Goal: Task Accomplishment & Management: Use online tool/utility

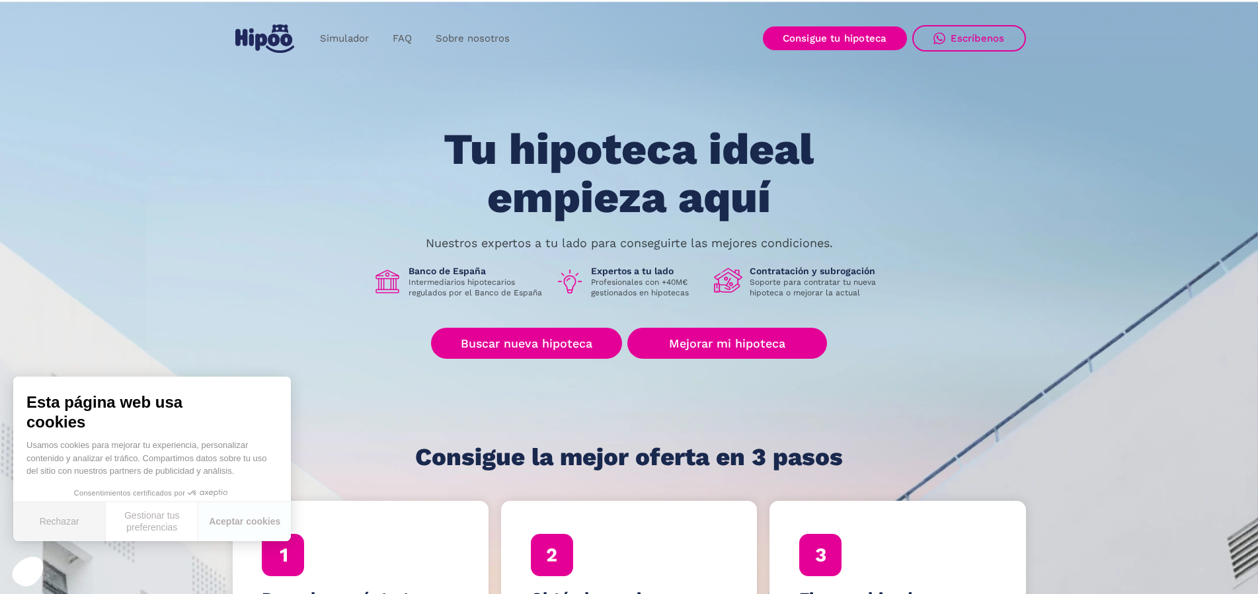
click at [34, 523] on button "Rechazar" at bounding box center [59, 521] width 93 height 39
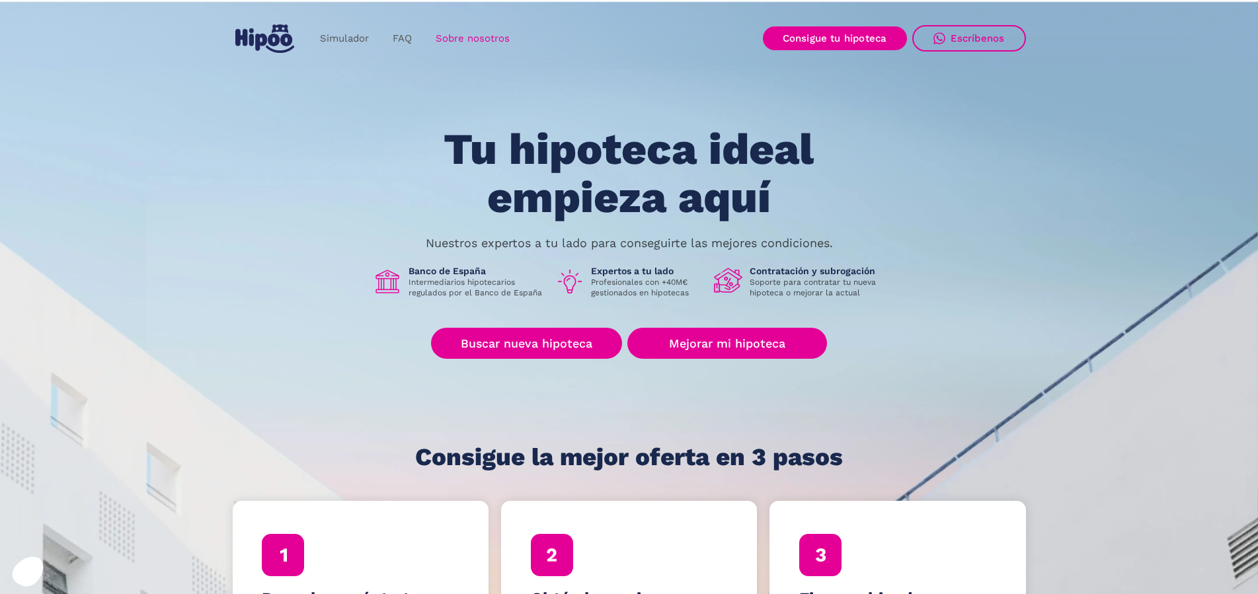
click at [490, 38] on link "Sobre nosotros" at bounding box center [473, 39] width 98 height 26
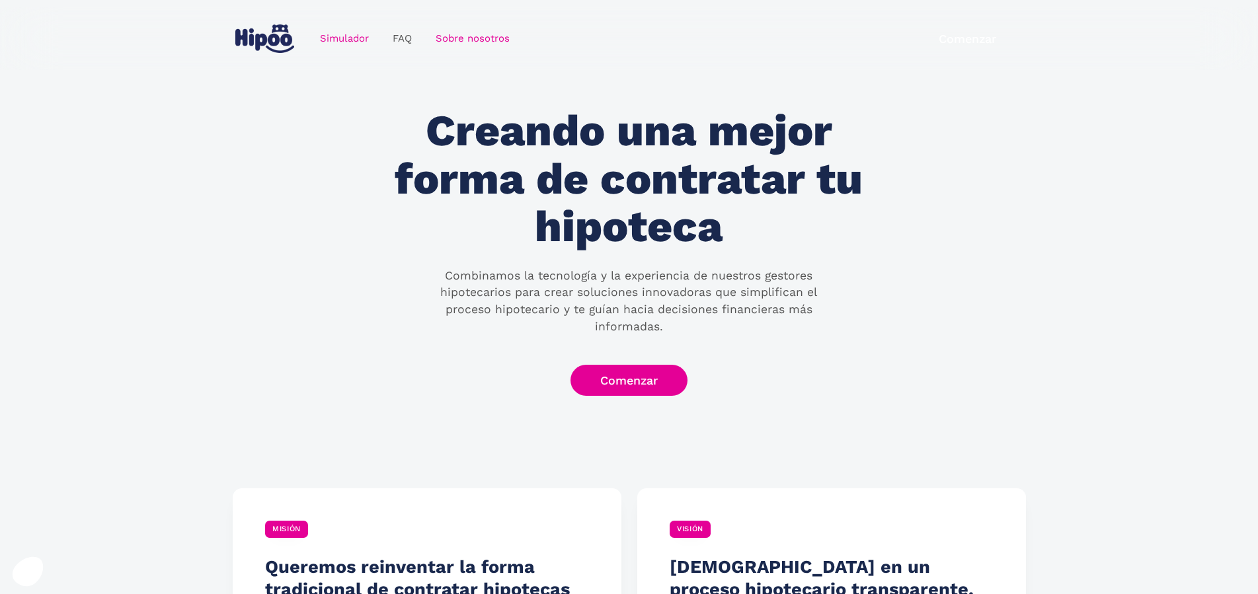
click at [334, 37] on link "Simulador" at bounding box center [344, 39] width 73 height 26
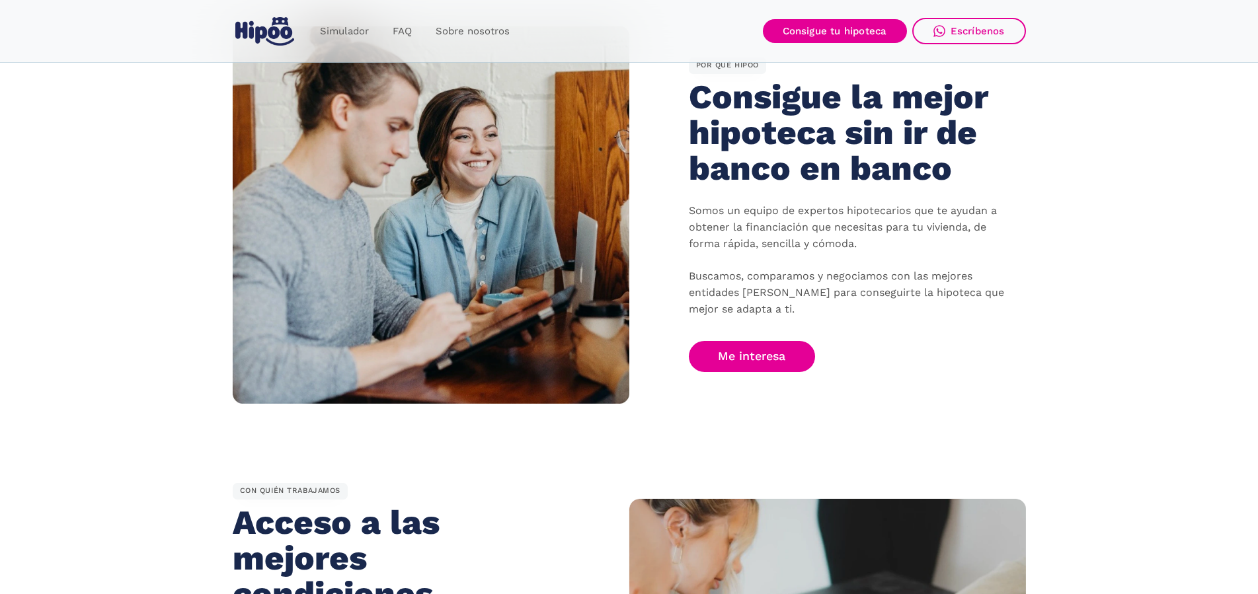
scroll to position [859, 0]
